Goal: Use online tool/utility

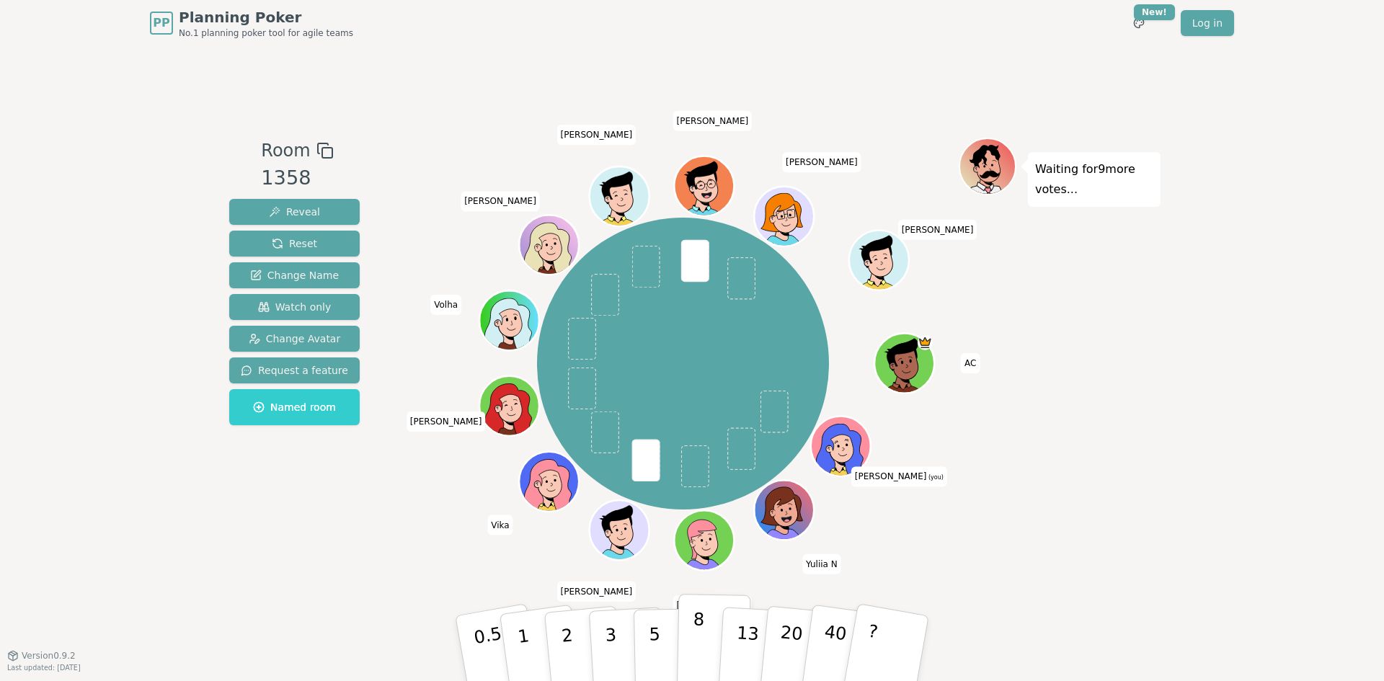
click at [695, 635] on p "8" at bounding box center [698, 648] width 12 height 78
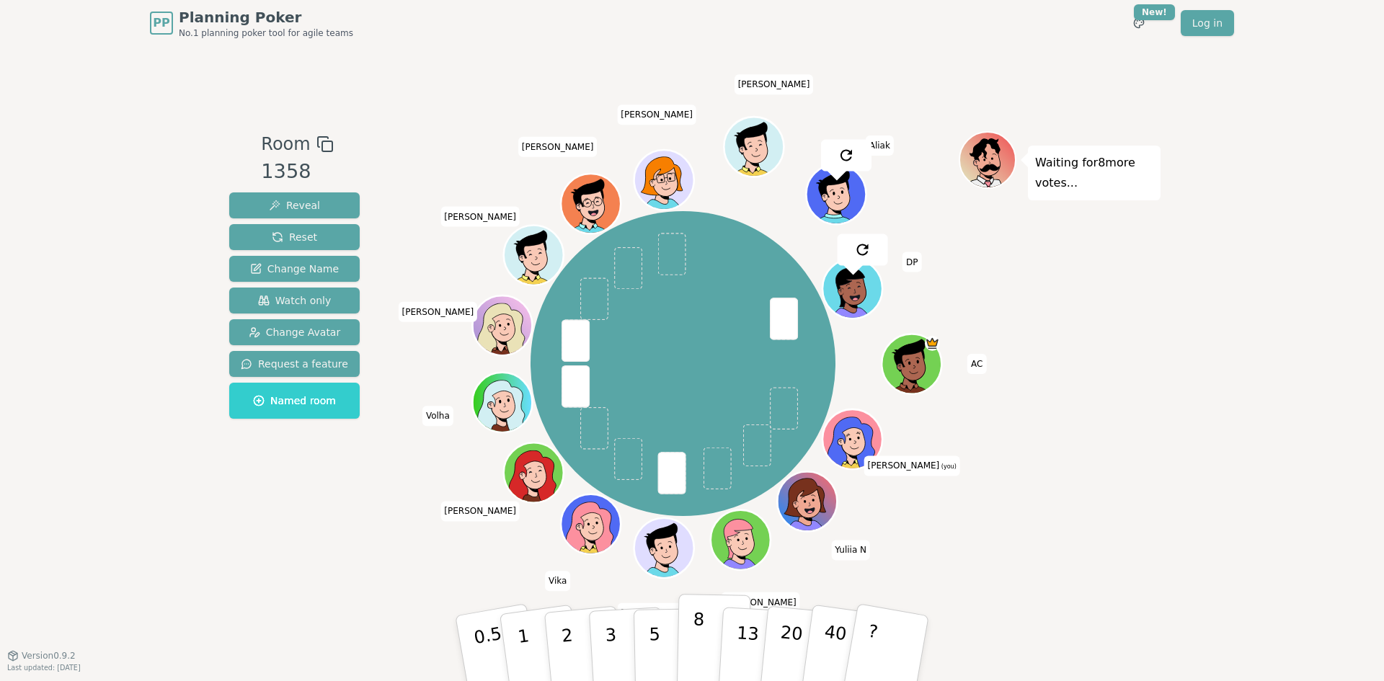
click at [700, 655] on p "8" at bounding box center [698, 648] width 12 height 78
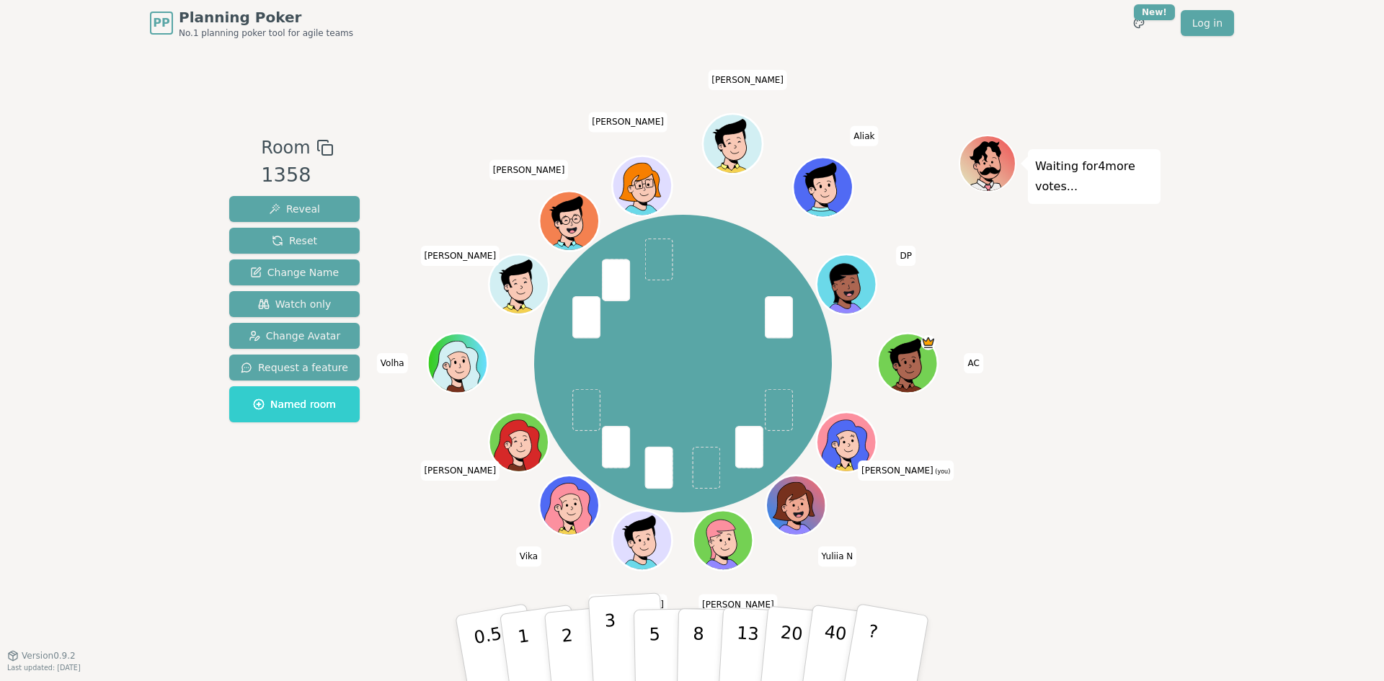
click at [615, 665] on p "3" at bounding box center [612, 649] width 16 height 79
click at [612, 618] on p "3" at bounding box center [612, 649] width 16 height 79
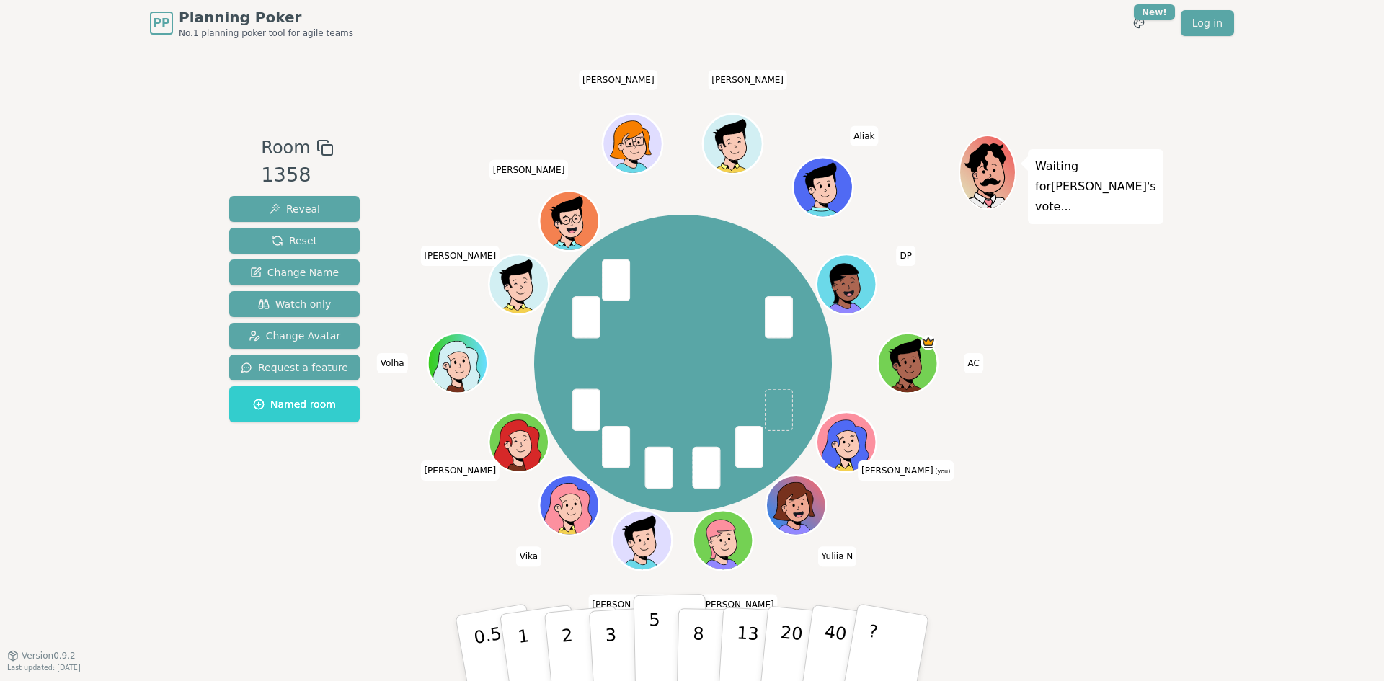
click at [654, 641] on p "5" at bounding box center [655, 649] width 12 height 78
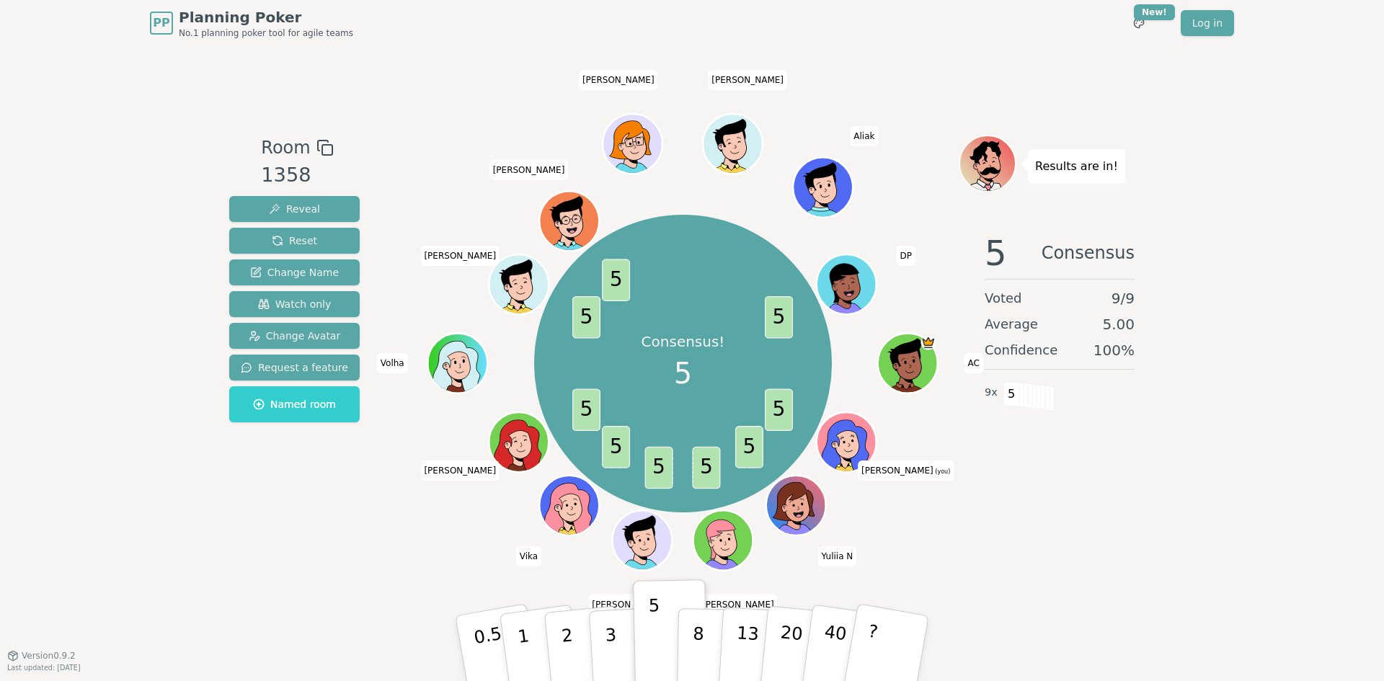
click at [1013, 497] on div "5 Consensus Voted 9 / 9 Average 5.00 Confidence 100 % 9 x 5" at bounding box center [1060, 365] width 202 height 288
drag, startPoint x: 1006, startPoint y: 394, endPoint x: 1021, endPoint y: 394, distance: 14.4
click at [1003, 394] on div "5" at bounding box center [1003, 393] width 0 height 22
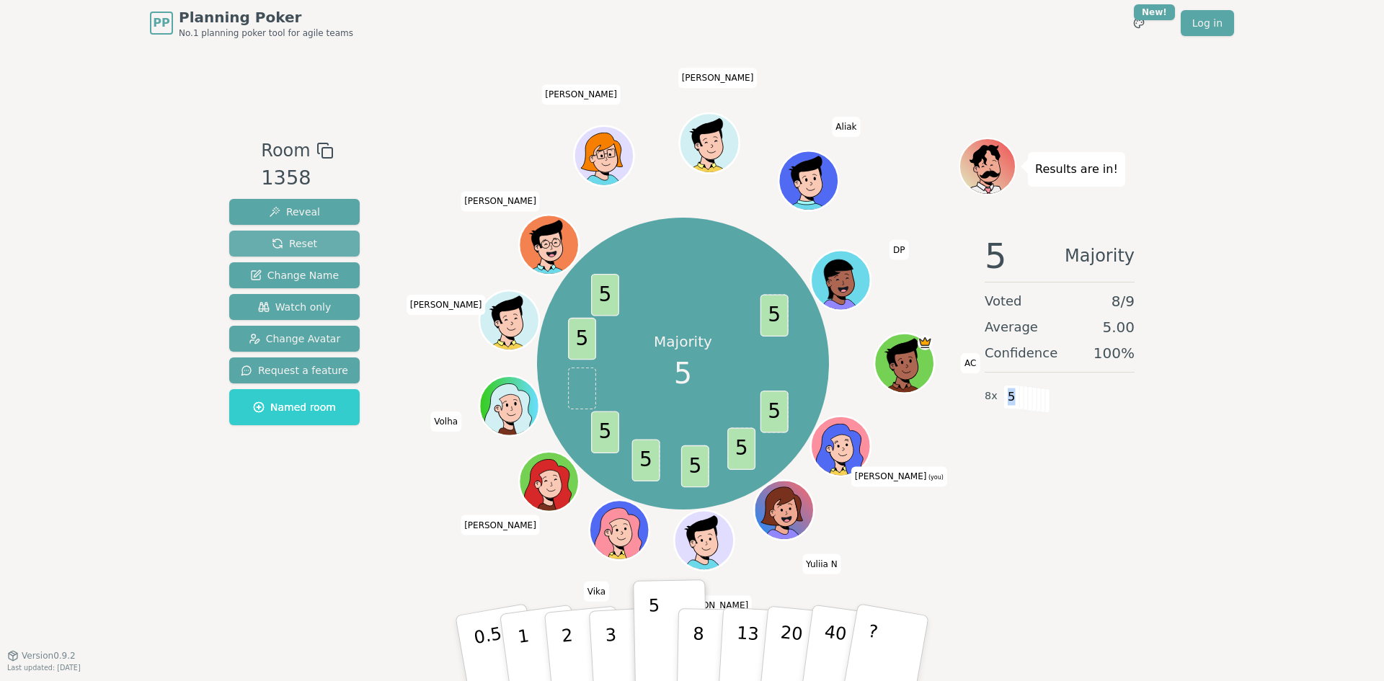
click at [283, 241] on span "Reset" at bounding box center [294, 243] width 45 height 14
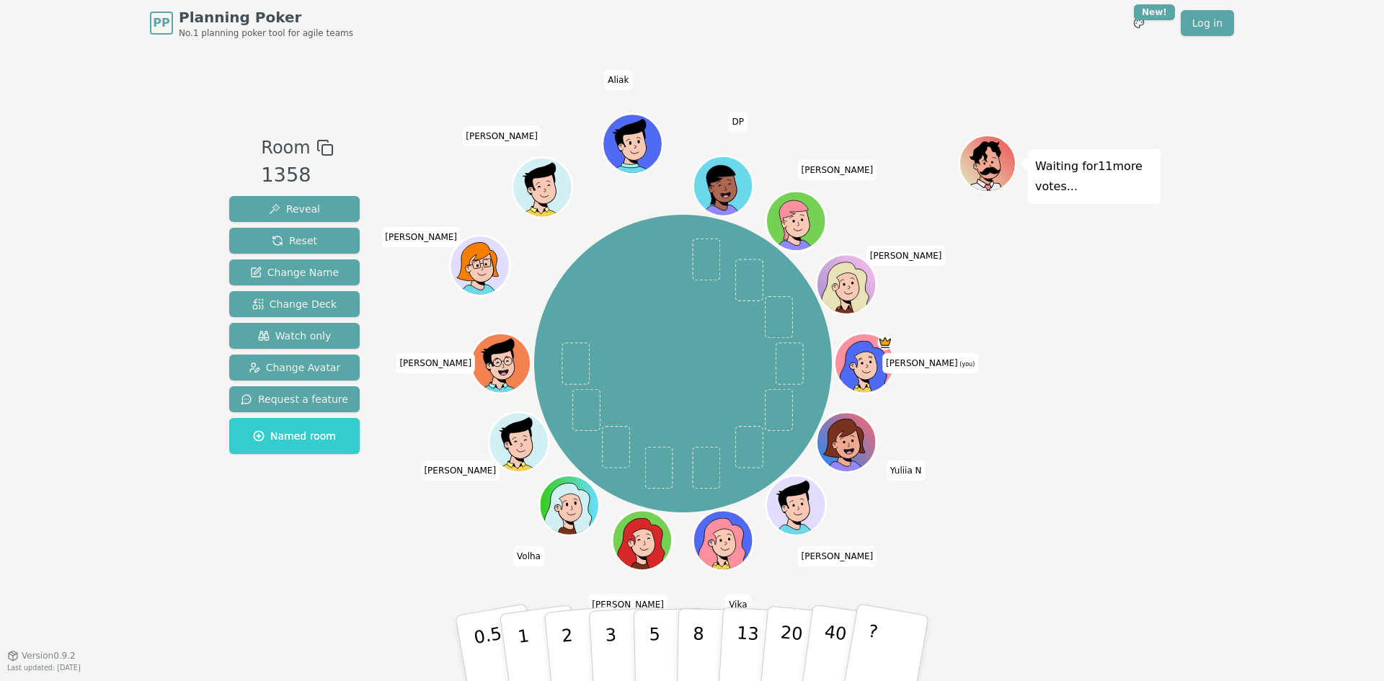
click at [1178, 352] on div "PP Planning Poker No.1 planning poker tool for agile teams Toggle theme New! Lo…" at bounding box center [692, 340] width 1384 height 681
